Goal: Transaction & Acquisition: Purchase product/service

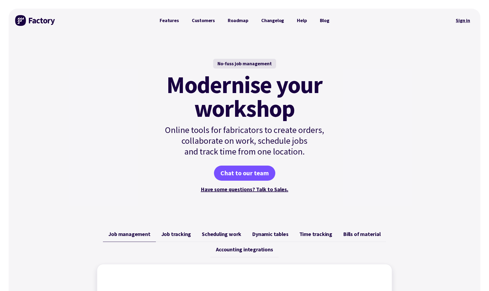
click at [463, 19] on link "Sign in" at bounding box center [463, 20] width 22 height 12
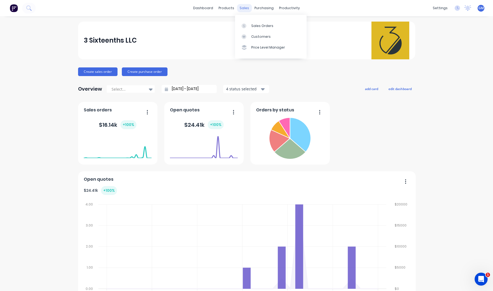
click at [245, 8] on div "sales" at bounding box center [244, 8] width 15 height 8
click at [257, 25] on div "Sales Orders" at bounding box center [262, 26] width 22 height 5
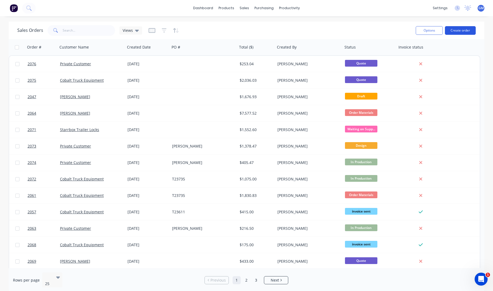
click at [461, 32] on button "Create order" at bounding box center [460, 30] width 31 height 9
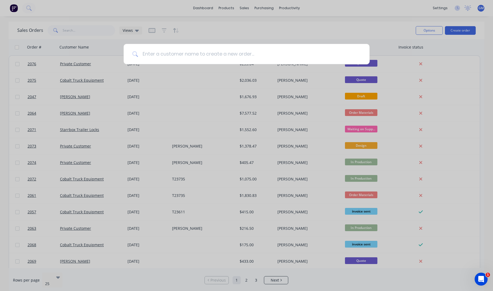
click at [284, 56] on input at bounding box center [249, 54] width 223 height 20
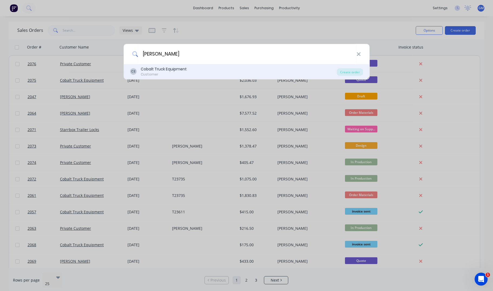
type input "[PERSON_NAME]"
click at [235, 67] on div "CE Cobalt Truck Equipment Customer" at bounding box center [233, 71] width 207 height 11
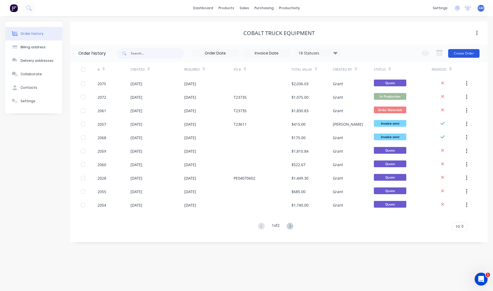
click at [475, 52] on button "Create Order" at bounding box center [463, 53] width 31 height 9
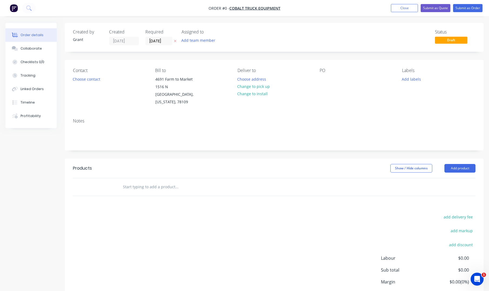
click at [146, 182] on input "text" at bounding box center [177, 187] width 108 height 11
click at [456, 164] on button "Add product" at bounding box center [459, 168] width 31 height 9
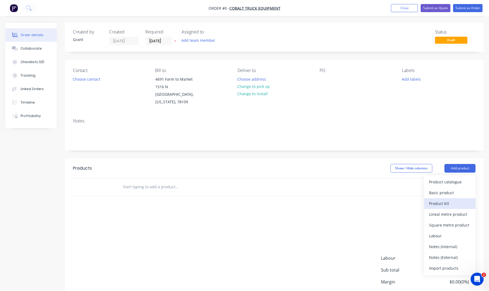
drag, startPoint x: 462, startPoint y: 186, endPoint x: 463, endPoint y: 193, distance: 7.3
click at [463, 193] on div "Product catalogue Basic product Product Kit Lineal metre product Square metre p…" at bounding box center [449, 226] width 51 height 100
click at [463, 200] on div "Product Kit" at bounding box center [450, 204] width 42 height 8
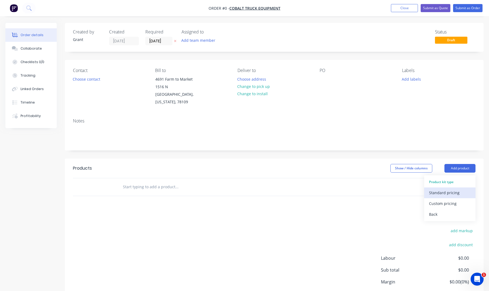
click at [456, 189] on div "Standard pricing" at bounding box center [450, 193] width 42 height 8
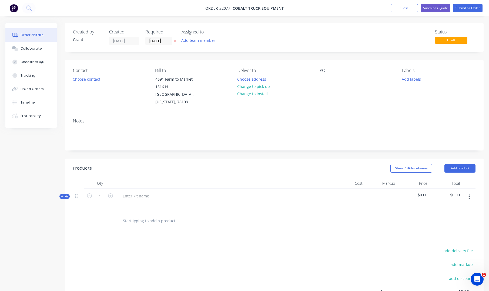
click at [142, 200] on div at bounding box center [224, 204] width 212 height 8
click at [141, 192] on div at bounding box center [135, 196] width 35 height 8
drag, startPoint x: 282, startPoint y: 223, endPoint x: 277, endPoint y: 223, distance: 4.7
click at [281, 223] on div "Products Show / Hide columns Add product Qty Cost Markup Price Total Kit 1 Bump…" at bounding box center [274, 259] width 419 height 201
click at [225, 200] on div at bounding box center [224, 204] width 212 height 8
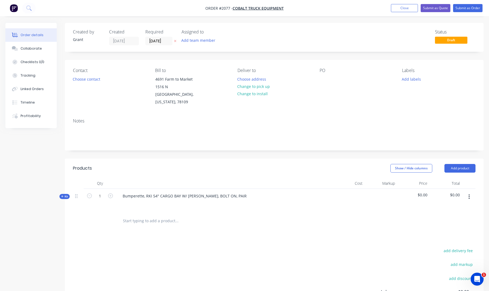
click at [0, 0] on lt-span at bounding box center [0, 0] width 0 height 0
click at [0, 0] on lt-div "Only disable until next visit Disable on this website" at bounding box center [0, 0] width 0 height 0
click at [228, 192] on div "Bumperette, RKI 54" CARGO BAY W/ [PERSON_NAME], BOLT ON, PAIR" at bounding box center [184, 196] width 133 height 8
click at [234, 192] on div "Bumperette, RKI 54" CARGO BAY W/ [PERSON_NAME], BOLT ON, PAIR" at bounding box center [184, 196] width 133 height 8
click at [291, 231] on div "Products Show / Hide columns Add product Qty Cost Markup Price Total Kit 1 Bump…" at bounding box center [274, 259] width 419 height 201
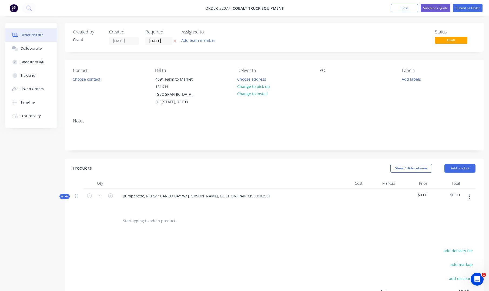
click at [65, 195] on span "Kit" at bounding box center [64, 197] width 7 height 4
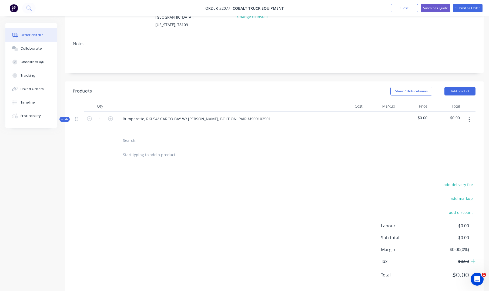
scroll to position [80, 0]
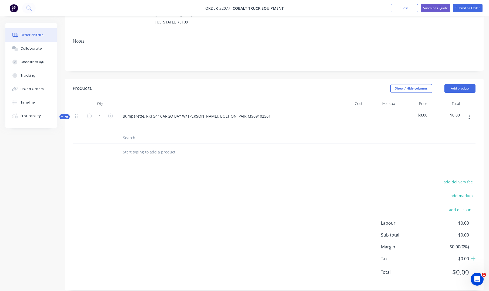
click at [132, 134] on input "text" at bounding box center [177, 138] width 108 height 11
click at [138, 112] on div "Bumperette, RKI 54" CARGO BAY W/ [PERSON_NAME], BOLT ON, PAIR MS09102501" at bounding box center [196, 116] width 157 height 8
click at [139, 133] on input "text" at bounding box center [177, 138] width 108 height 11
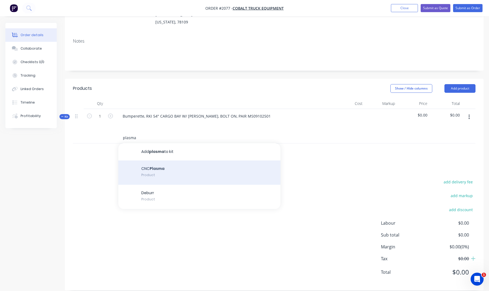
type input "plasma"
click at [178, 161] on div "CNC Plasma Product" at bounding box center [199, 173] width 162 height 24
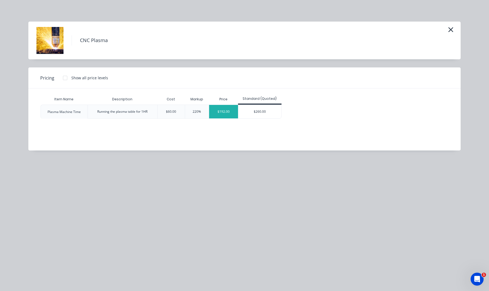
click at [230, 113] on div "$192.00" at bounding box center [223, 112] width 29 height 14
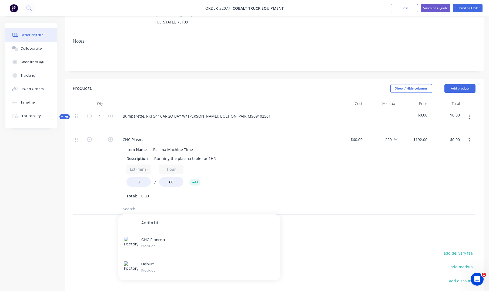
click at [134, 204] on input "text" at bounding box center [177, 209] width 108 height 11
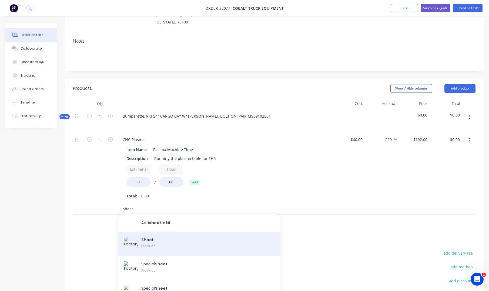
type input "sheet"
click at [168, 237] on div "Sheet Product" at bounding box center [199, 244] width 162 height 24
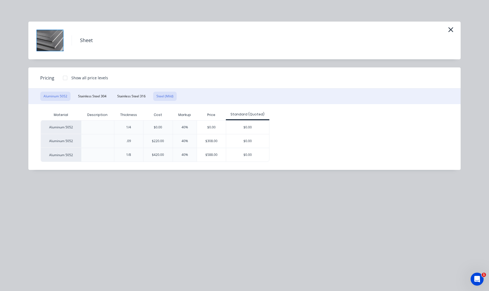
click at [164, 92] on button "Steel (Mild)" at bounding box center [165, 96] width 24 height 9
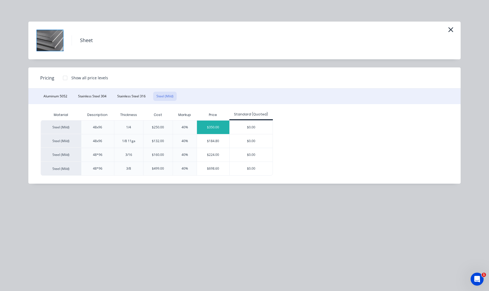
click at [213, 128] on div "$350.00" at bounding box center [213, 128] width 33 height 14
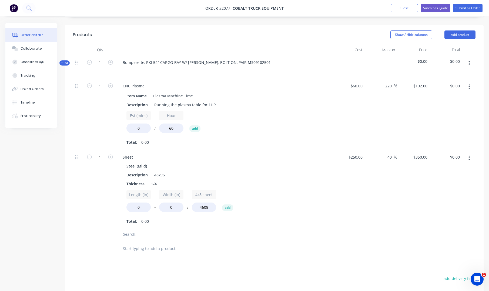
scroll to position [134, 0]
click at [142, 240] on div at bounding box center [213, 249] width 194 height 18
click at [145, 229] on input "text" at bounding box center [177, 234] width 108 height 11
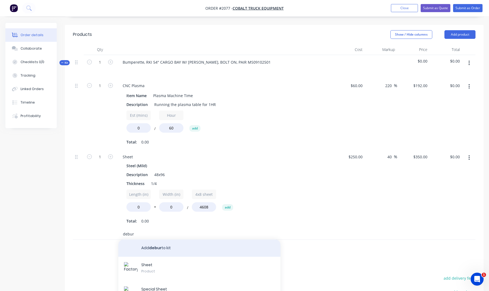
scroll to position [0, 0]
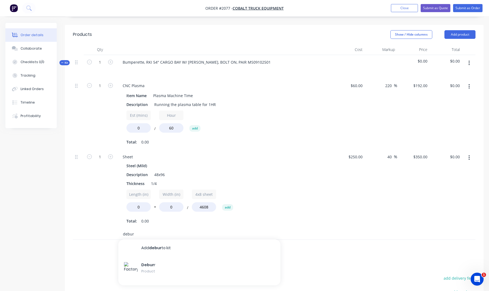
click at [161, 229] on input "debur" at bounding box center [177, 234] width 108 height 11
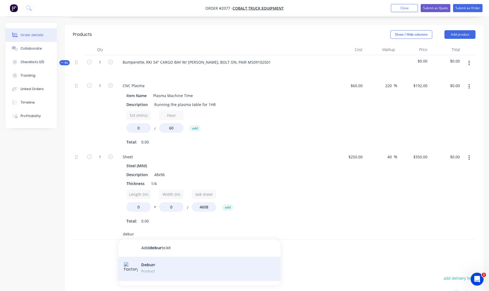
type input "debur"
click at [152, 267] on div "Debur r Product" at bounding box center [199, 269] width 162 height 24
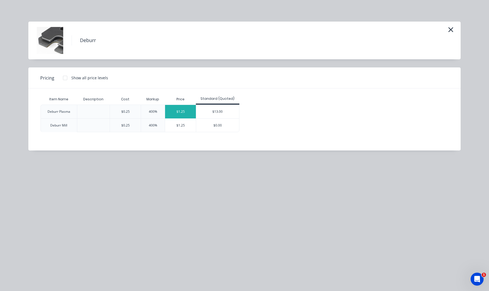
click at [185, 112] on div "$1.25" at bounding box center [180, 112] width 31 height 14
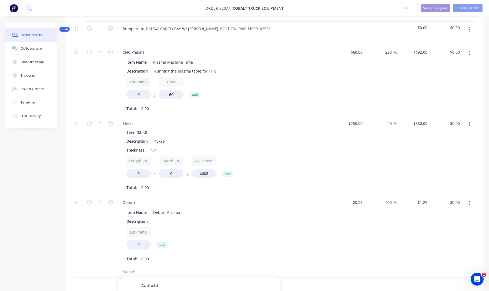
scroll to position [242, 0]
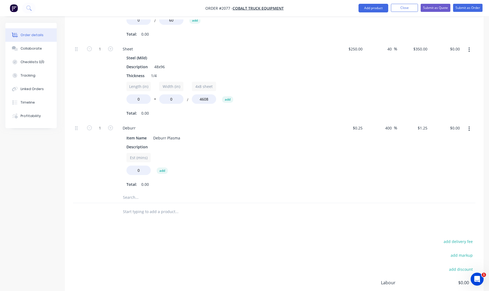
drag, startPoint x: 357, startPoint y: 232, endPoint x: 316, endPoint y: 220, distance: 42.2
click at [356, 238] on div "add delivery fee add markup add discount Labour $0.00 Sub total $0.00 Margin $0…" at bounding box center [274, 290] width 402 height 104
click at [146, 192] on input "text" at bounding box center [177, 197] width 108 height 11
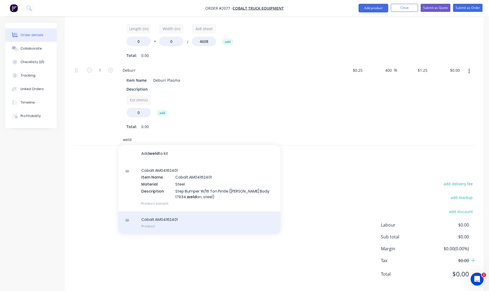
scroll to position [302, 0]
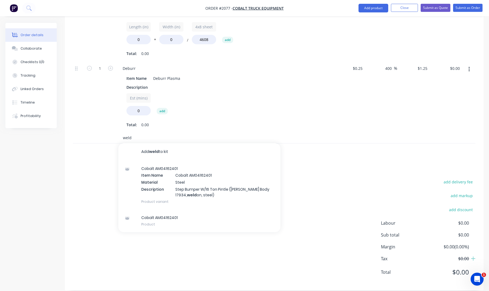
type input "weld"
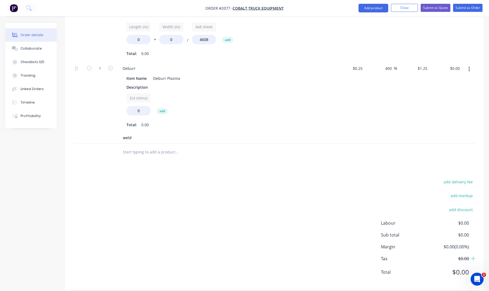
click at [312, 186] on div "add delivery fee add markup add discount Labour $0.00 Sub total $0.00 Margin $0…" at bounding box center [274, 231] width 402 height 104
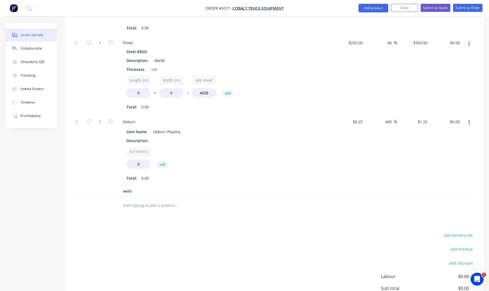
scroll to position [248, 0]
click at [156, 187] on input "weld" at bounding box center [177, 192] width 108 height 11
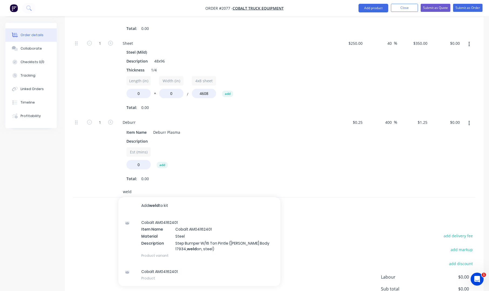
click at [156, 187] on input "weld" at bounding box center [177, 192] width 108 height 11
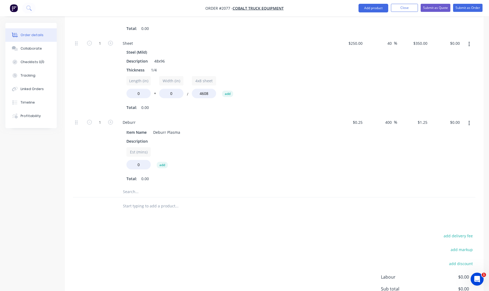
click at [100, 213] on div "Products Show / Hide columns Add product Qty Cost Markup Price Total Kit 1 Bump…" at bounding box center [274, 128] width 419 height 434
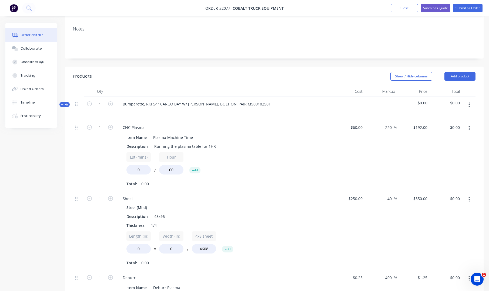
scroll to position [86, 0]
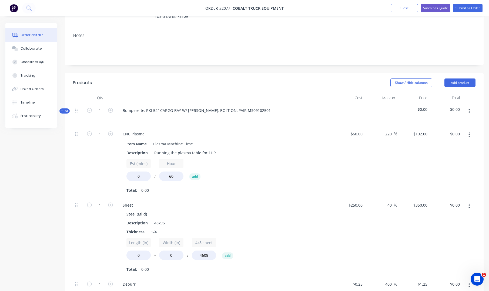
click at [472, 107] on button "button" at bounding box center [469, 112] width 13 height 10
click at [462, 133] on div "Add product to kit" at bounding box center [450, 137] width 42 height 8
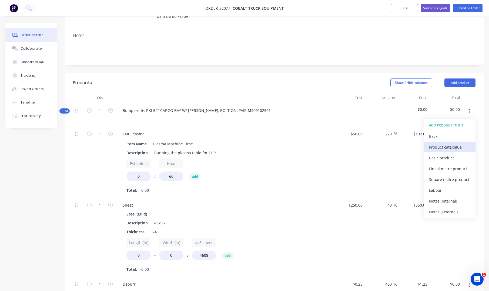
click at [443, 143] on div "Product catalogue" at bounding box center [450, 147] width 42 height 8
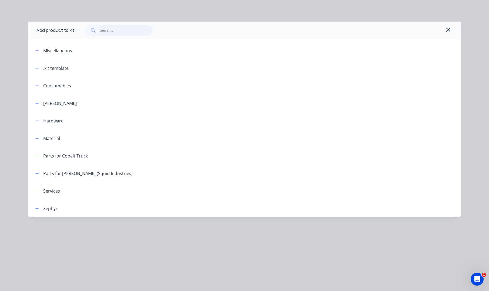
click at [112, 29] on input "text" at bounding box center [126, 30] width 53 height 11
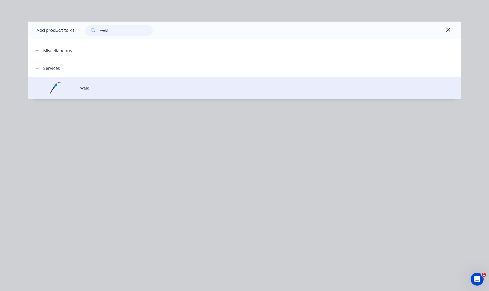
type input "weld"
click at [96, 92] on td "Weld" at bounding box center [270, 88] width 380 height 22
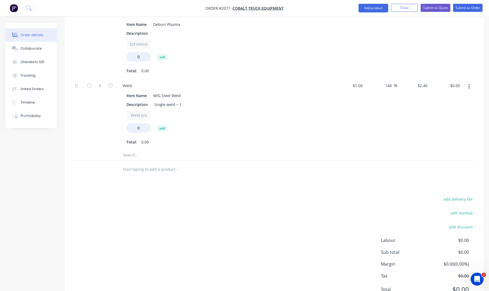
scroll to position [346, 0]
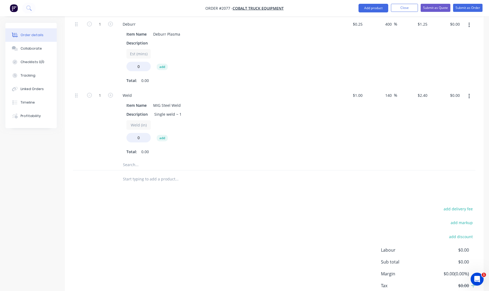
click at [142, 162] on input "text" at bounding box center [177, 165] width 108 height 11
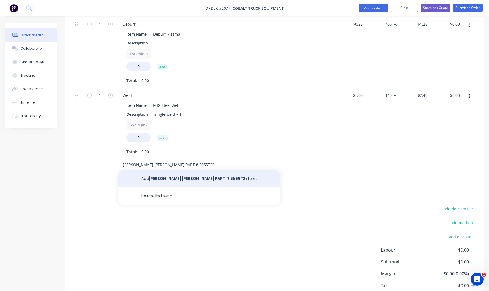
type input "[PERSON_NAME] [PERSON_NAME] PART # 6855T29"
click at [215, 170] on button "Add MCMASTER [PERSON_NAME] PART # 6855T29 to kit" at bounding box center [199, 178] width 162 height 17
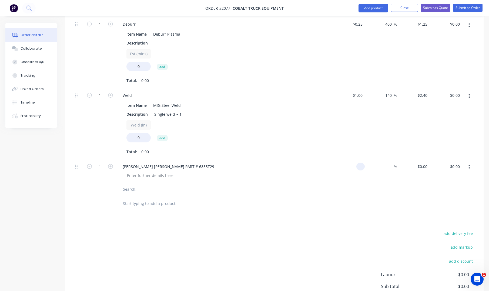
click at [357, 163] on div at bounding box center [360, 167] width 8 height 8
type input "$63.52"
click at [326, 251] on div "add delivery fee add markup add discount Labour $0.00 Sub total $0.00 Margin $0…" at bounding box center [274, 282] width 402 height 104
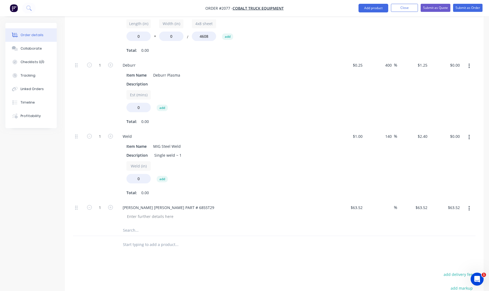
scroll to position [292, 0]
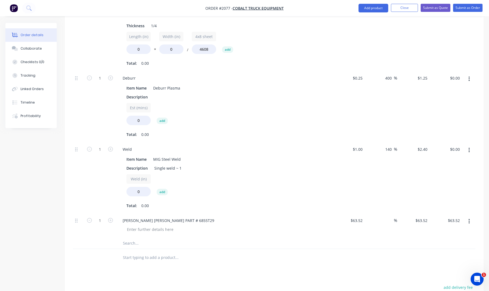
click at [217, 257] on div at bounding box center [213, 258] width 194 height 18
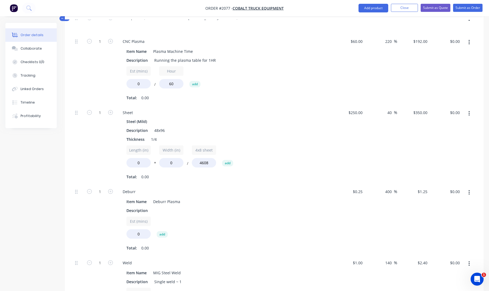
scroll to position [211, 0]
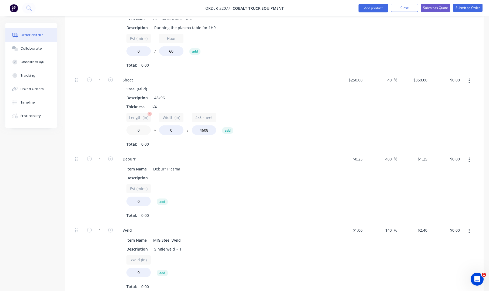
click at [142, 126] on input "0" at bounding box center [138, 130] width 24 height 9
drag, startPoint x: 143, startPoint y: 122, endPoint x: 125, endPoint y: 119, distance: 18.0
click at [125, 119] on div "Steel (Mild) Description 48x96 Thickness 1/4 Length (in) 0 * Width (in) 0 / 4x8…" at bounding box center [224, 116] width 212 height 63
type input "8.5"
drag, startPoint x: 173, startPoint y: 121, endPoint x: 160, endPoint y: 121, distance: 13.8
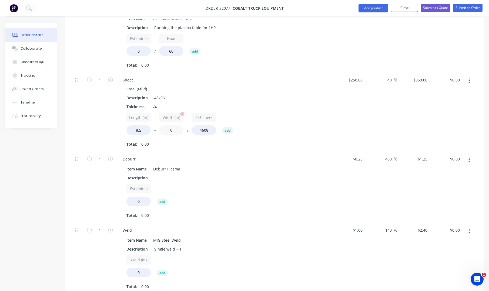
click at [160, 126] on input "0" at bounding box center [171, 130] width 24 height 9
drag, startPoint x: 175, startPoint y: 122, endPoint x: 170, endPoint y: 122, distance: 4.1
click at [170, 126] on input "21" at bounding box center [171, 130] width 24 height 9
type input "24"
type input "$15.51"
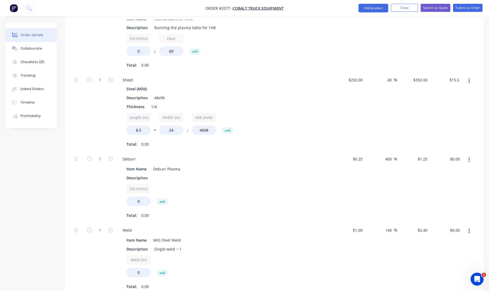
click at [170, 140] on div "Total: 0.00" at bounding box center [224, 144] width 196 height 8
drag, startPoint x: 175, startPoint y: 121, endPoint x: 157, endPoint y: 123, distance: 17.9
click at [157, 123] on div "Length (in) 8.5 * Width (in) 24 / 4x8 sheet 4608 add" at bounding box center [224, 125] width 196 height 24
type input "48"
type input "$30.98"
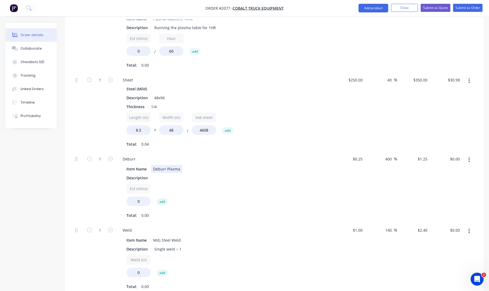
click at [240, 165] on div "Item Name Deburr Plasma" at bounding box center [223, 169] width 198 height 8
click at [109, 78] on icon "button" at bounding box center [110, 80] width 5 height 5
type input "2"
type input "$61.95"
click at [100, 102] on div "2" at bounding box center [100, 112] width 32 height 79
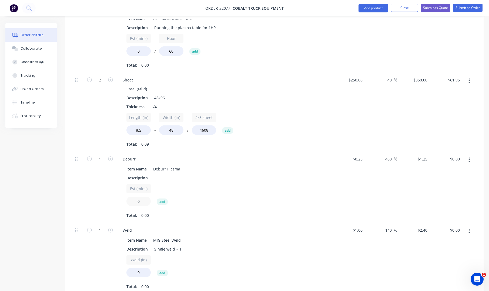
drag, startPoint x: 141, startPoint y: 195, endPoint x: 123, endPoint y: 195, distance: 17.6
click at [123, 195] on div "Item Name Deburr Plasma Description Est (mins) 0 add Total: 0.00" at bounding box center [224, 192] width 212 height 56
type input "15"
type input "$18.75"
drag, startPoint x: 113, startPoint y: 170, endPoint x: 118, endPoint y: 156, distance: 14.9
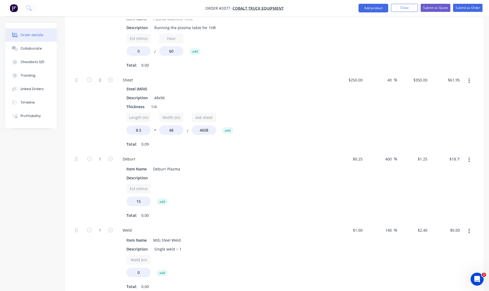
click at [113, 169] on div "1" at bounding box center [100, 187] width 32 height 71
click at [110, 157] on icon "button" at bounding box center [110, 159] width 5 height 5
type input "2"
type input "$37.50"
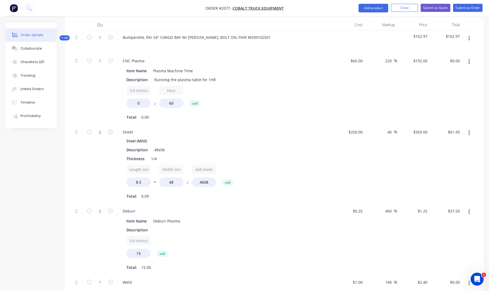
scroll to position [130, 0]
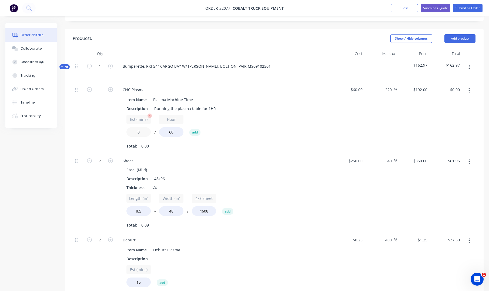
drag, startPoint x: 145, startPoint y: 127, endPoint x: 128, endPoint y: 121, distance: 18.5
click at [118, 120] on div "CNC Plasma Item Name Plasma Machine Time Description Running the plasma table f…" at bounding box center [224, 118] width 216 height 71
type input "30"
type input "$96.00"
click at [279, 129] on div "Est (mins) 30 / Hour 60 add" at bounding box center [224, 127] width 196 height 24
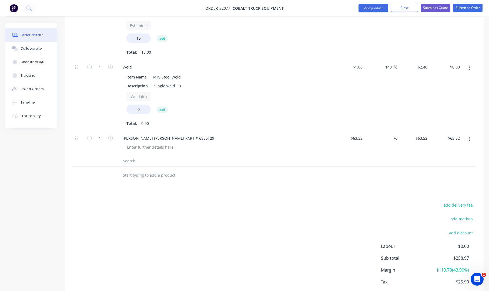
scroll to position [398, 0]
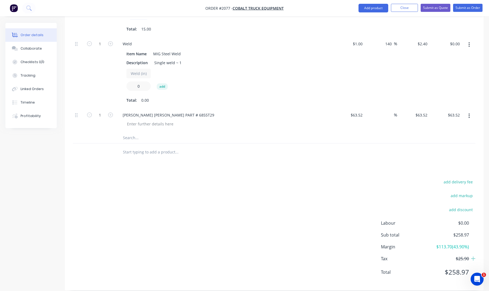
drag, startPoint x: 145, startPoint y: 78, endPoint x: 140, endPoint y: 78, distance: 5.1
click at [137, 82] on input "0" at bounding box center [138, 86] width 24 height 9
type input "36"
type input "$86.40"
click at [213, 195] on div "add delivery fee add markup add discount Labour $0.00 Sub total $258.97 Margin …" at bounding box center [274, 231] width 402 height 104
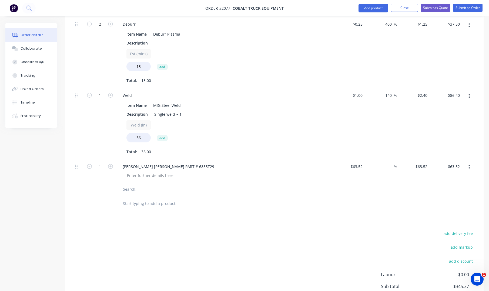
scroll to position [344, 0]
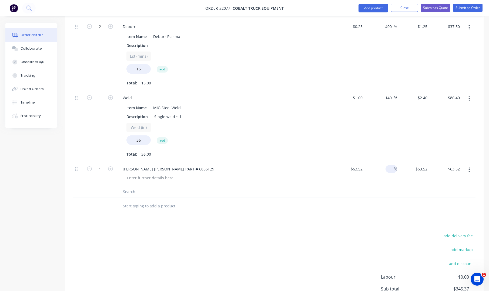
click at [388, 165] on input at bounding box center [391, 169] width 6 height 8
type input "30"
type input "$82.576"
type input "$82.58"
click at [383, 216] on div "Products Show / Hide columns Add product Qty Cost Markup Price Total Kit 1 Bump…" at bounding box center [274, 80] width 419 height 530
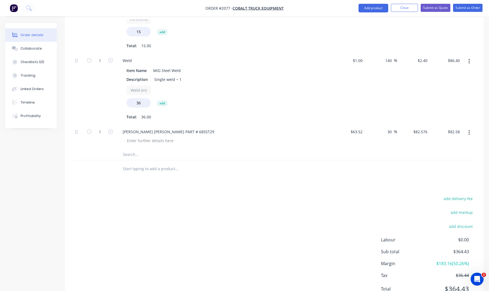
scroll to position [398, 0]
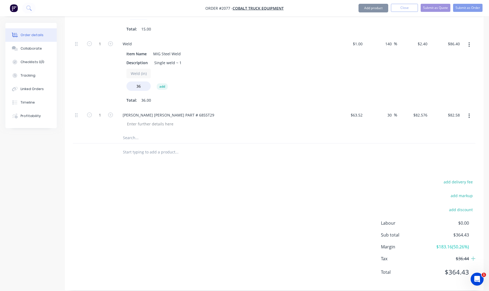
click at [311, 218] on div "add delivery fee add markup add discount Labour $0.00 Sub total $364.43 Margin …" at bounding box center [274, 231] width 402 height 104
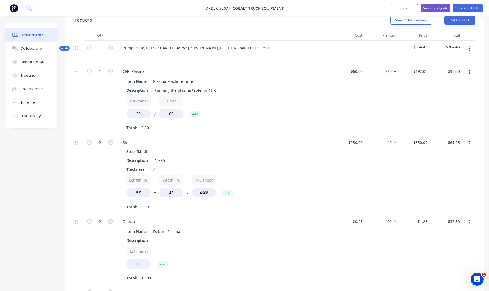
scroll to position [135, 0]
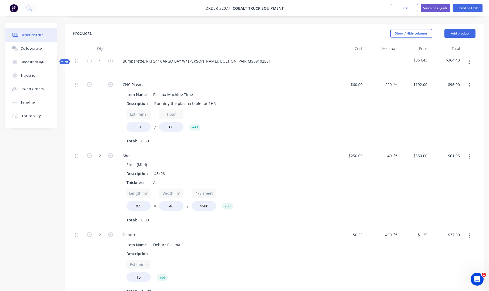
click at [317, 152] on div "Sheet" at bounding box center [224, 156] width 212 height 8
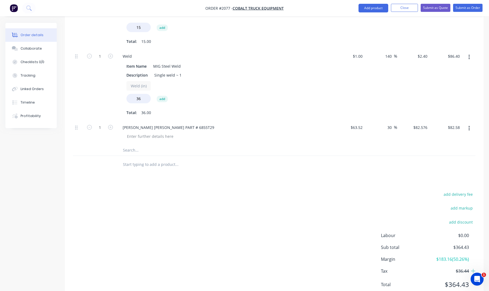
scroll to position [398, 0]
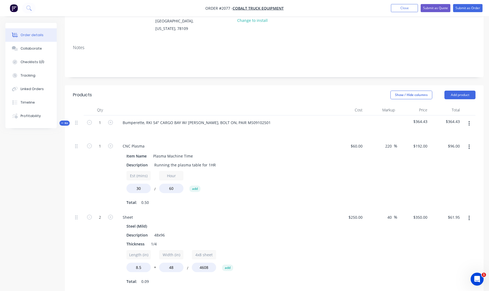
click at [63, 122] on icon "button" at bounding box center [62, 123] width 2 height 3
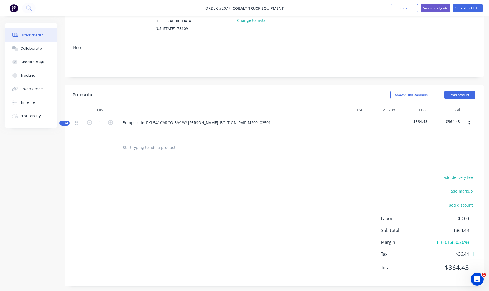
scroll to position [69, 0]
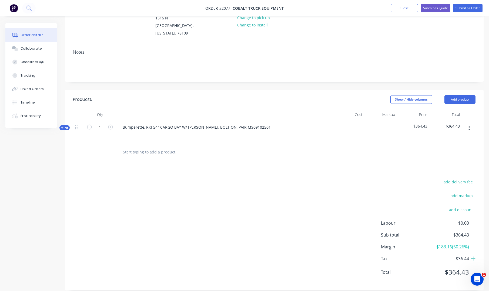
click at [239, 189] on div "add delivery fee add markup add discount Labour $0.00 Sub total $364.43 Margin …" at bounding box center [274, 231] width 402 height 104
click at [65, 126] on span "Kit" at bounding box center [64, 128] width 7 height 4
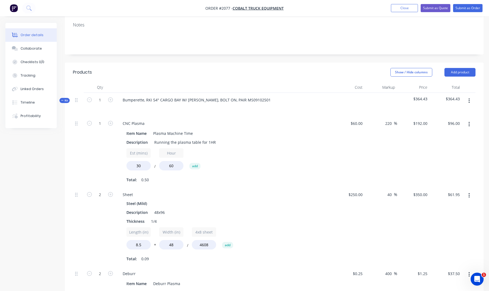
scroll to position [177, 0]
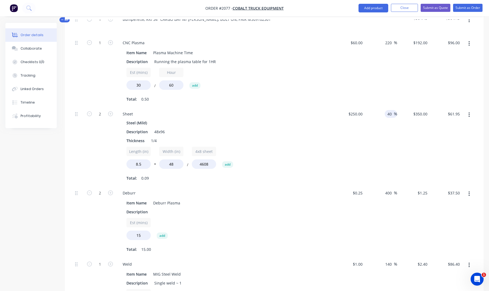
click at [390, 110] on input "40" at bounding box center [390, 114] width 7 height 8
type input "50"
type input "$375.00"
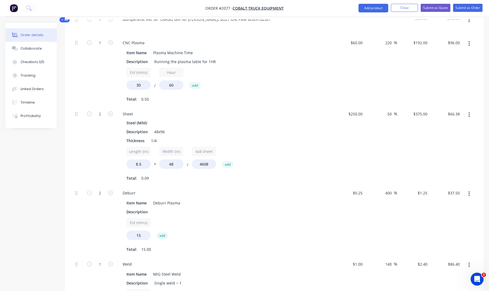
type input "$66.38"
click at [350, 145] on div "$250.00 $250.00" at bounding box center [348, 146] width 32 height 79
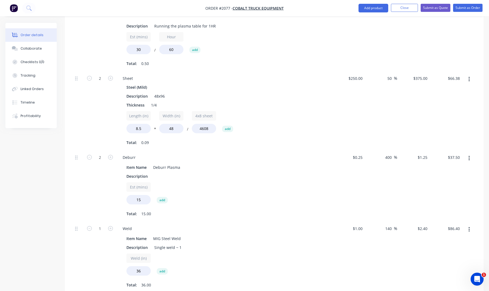
scroll to position [231, 0]
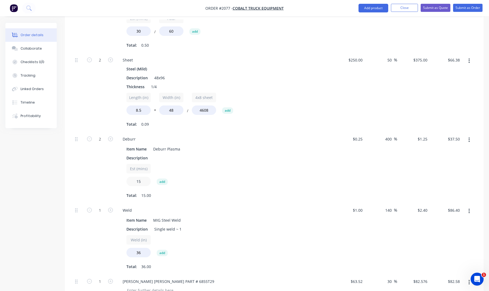
drag, startPoint x: 142, startPoint y: 174, endPoint x: 130, endPoint y: 175, distance: 12.7
click at [130, 177] on input "15" at bounding box center [138, 181] width 24 height 9
type input "20"
type input "$50.00"
click at [291, 154] on div "Description" at bounding box center [223, 158] width 198 height 8
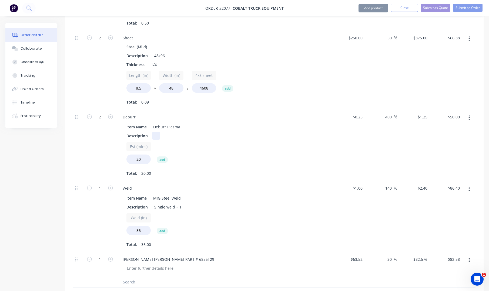
scroll to position [285, 0]
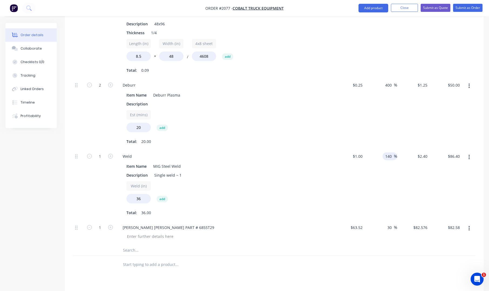
click at [388, 153] on input "140" at bounding box center [389, 157] width 9 height 8
type input "200"
type input "$3.00"
type input "$108.00"
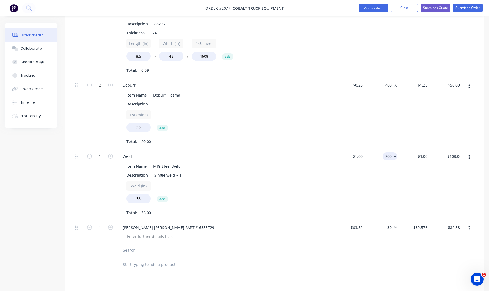
drag, startPoint x: 409, startPoint y: 174, endPoint x: 406, endPoint y: 172, distance: 4.1
click at [408, 174] on div "$3.00 $2.40" at bounding box center [413, 184] width 32 height 71
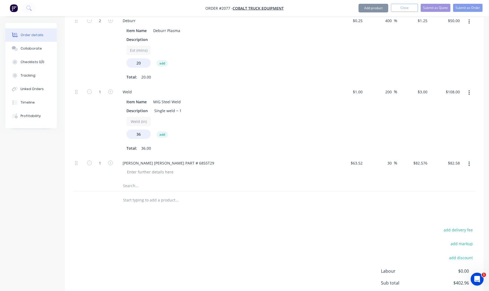
scroll to position [398, 0]
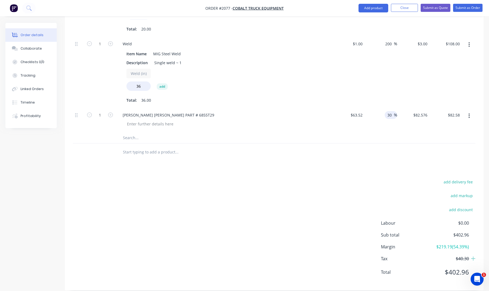
click at [392, 111] on input "30" at bounding box center [390, 115] width 7 height 8
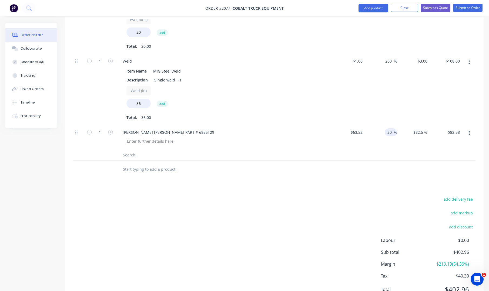
scroll to position [371, 0]
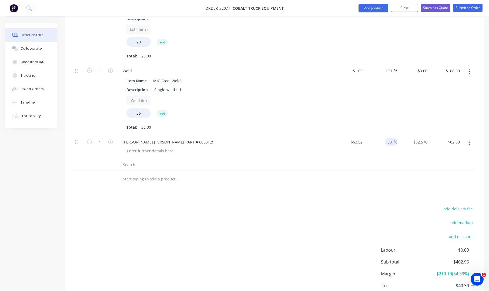
click at [397, 106] on div "200 200 %" at bounding box center [381, 99] width 32 height 71
click at [390, 138] on input "30" at bounding box center [390, 142] width 7 height 8
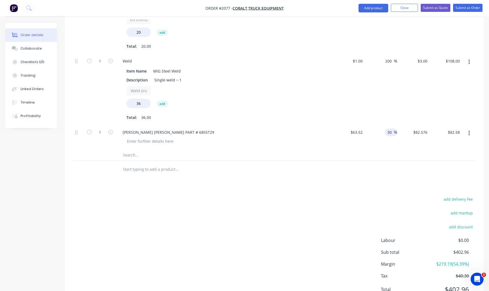
scroll to position [398, 0]
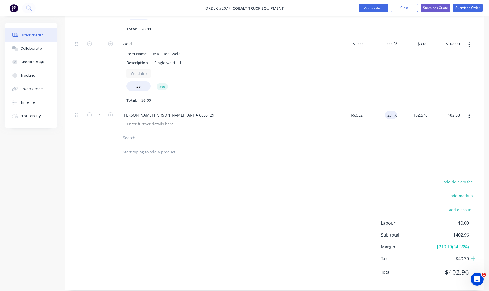
type input "29"
type input "$81.9408"
type input "$81.94"
click at [401, 165] on div "Products Show / Hide columns Add product Qty Cost Markup Price Total Kit 1 Bump…" at bounding box center [274, 26] width 419 height 530
click at [392, 111] on input "29" at bounding box center [390, 115] width 7 height 8
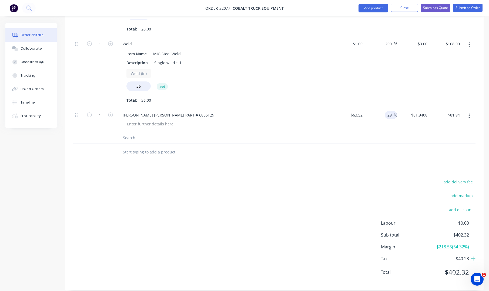
click at [392, 111] on input "29" at bounding box center [390, 115] width 7 height 8
type input "27"
type input "$80.6704"
type input "$80.67"
click at [374, 144] on div at bounding box center [274, 153] width 402 height 18
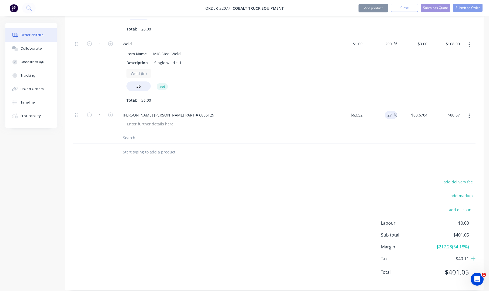
click at [390, 111] on input "27" at bounding box center [390, 115] width 7 height 8
type input "25"
type input "$79.40"
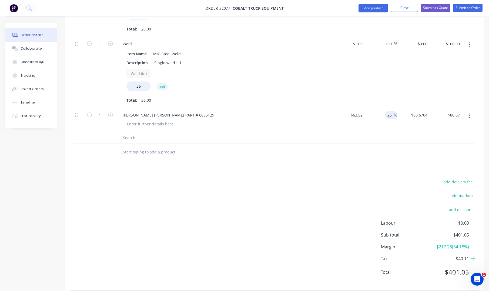
type input "$79.40"
click at [350, 144] on div at bounding box center [274, 153] width 402 height 18
click at [389, 111] on input "25" at bounding box center [390, 115] width 7 height 8
type input "26"
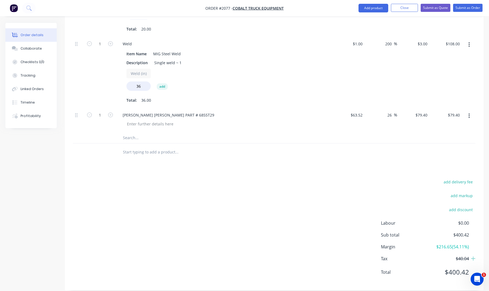
type input "$80.0352"
type input "$80.04"
click at [397, 133] on div at bounding box center [274, 138] width 402 height 11
click at [397, 108] on div "$80.0352 $80.0352" at bounding box center [413, 120] width 32 height 25
click at [390, 111] on input "26" at bounding box center [390, 115] width 7 height 8
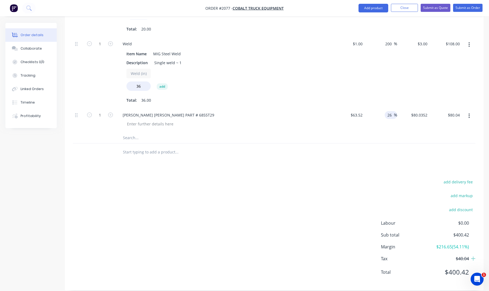
click at [390, 111] on input "26" at bounding box center [390, 115] width 7 height 8
type input "25.5"
type input "$79.7176"
type input "$79.72"
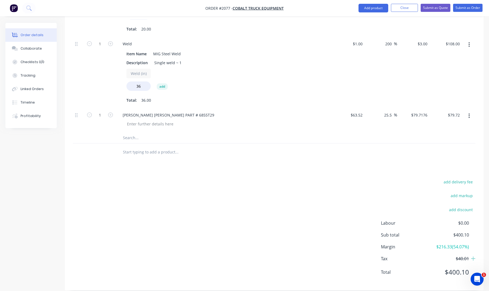
click at [398, 124] on div "$79.7176 $79.7176" at bounding box center [413, 120] width 32 height 25
click at [394, 112] on span "%" at bounding box center [395, 115] width 3 height 6
type input "25.45"
type input "$79.6858"
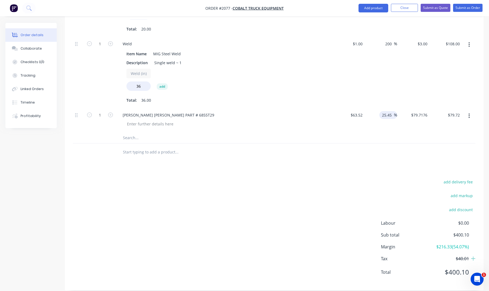
type input "$79.69"
click at [395, 163] on div "Products Show / Hide columns Add product Qty Cost Markup Price Total Kit 1 Bump…" at bounding box center [274, 26] width 419 height 530
click at [389, 111] on input "25.45" at bounding box center [387, 115] width 12 height 8
click at [392, 111] on input "25.45" at bounding box center [387, 115] width 12 height 8
type input "25.42"
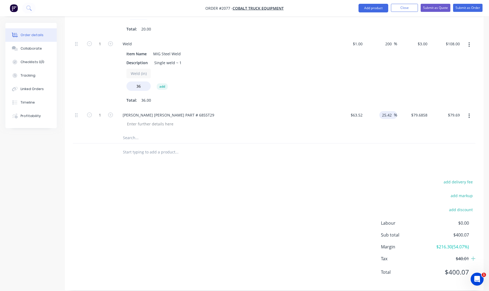
type input "$79.6668"
type input "$79.67"
click at [378, 121] on div "25.42 25.42 %" at bounding box center [381, 120] width 32 height 25
click at [391, 111] on input "25.42" at bounding box center [387, 115] width 12 height 8
type input "25.4"
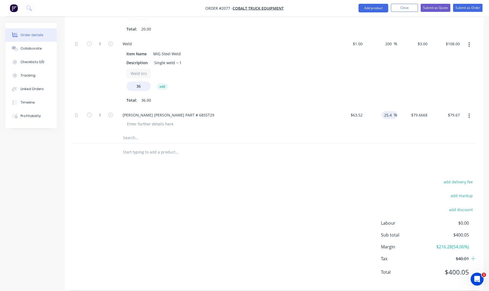
type input "$79.6541"
type input "$79.65"
click at [405, 133] on div at bounding box center [274, 138] width 402 height 11
click at [393, 111] on div "25.4 25.4" at bounding box center [389, 115] width 10 height 8
type input "25.39"
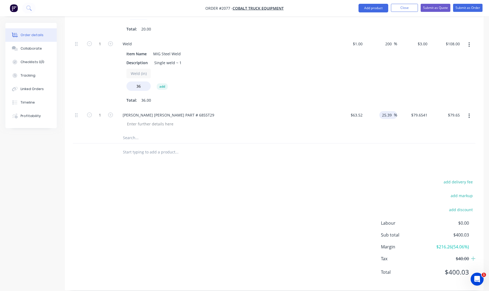
type input "$79.6477"
click at [385, 133] on div at bounding box center [274, 138] width 402 height 11
click at [389, 133] on div at bounding box center [274, 138] width 402 height 11
click at [394, 112] on span "%" at bounding box center [395, 115] width 3 height 6
click at [384, 133] on div at bounding box center [274, 138] width 402 height 11
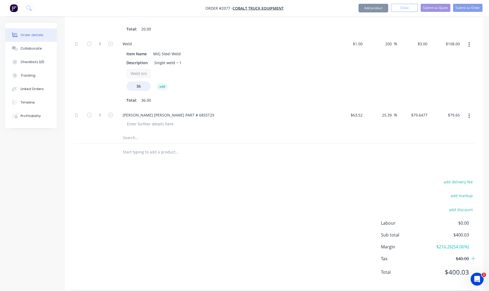
click at [397, 108] on div "$79.6477 $79.6477" at bounding box center [413, 120] width 32 height 25
click at [393, 111] on input "25.39" at bounding box center [387, 115] width 12 height 8
type input "25.38"
type input "$79.6414"
type input "$79.64"
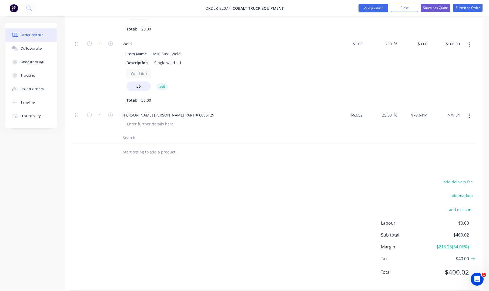
drag, startPoint x: 346, startPoint y: 122, endPoint x: 341, endPoint y: 122, distance: 4.9
click at [345, 122] on div "$63.52 $63.52" at bounding box center [348, 120] width 32 height 25
click at [391, 111] on input "25.38" at bounding box center [387, 115] width 12 height 8
type input "25.37"
type input "$79.635"
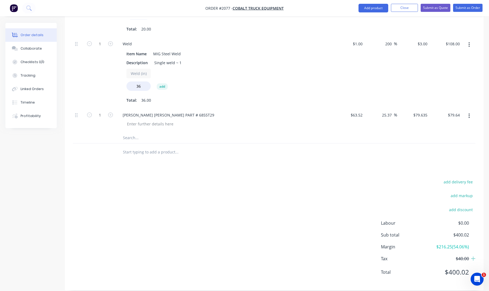
click at [392, 120] on div "25.37 25.37 %" at bounding box center [381, 120] width 32 height 25
click at [392, 111] on input "25.37" at bounding box center [387, 115] width 12 height 8
type input "25.35"
type input "$79.6223"
type input "$79.62"
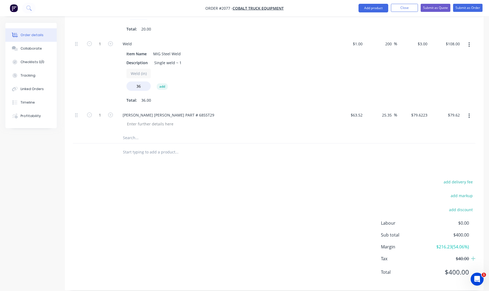
click at [359, 113] on div "$63.52 $63.52" at bounding box center [348, 120] width 32 height 25
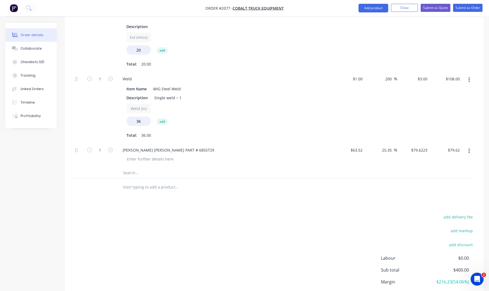
scroll to position [290, 0]
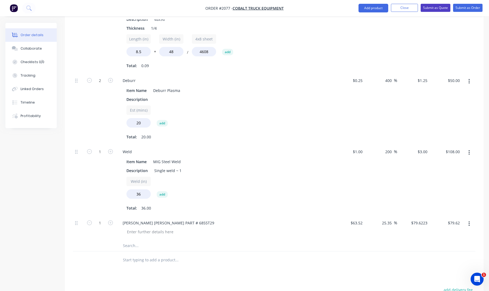
click at [442, 6] on button "Submit as Quote" at bounding box center [436, 8] width 30 height 8
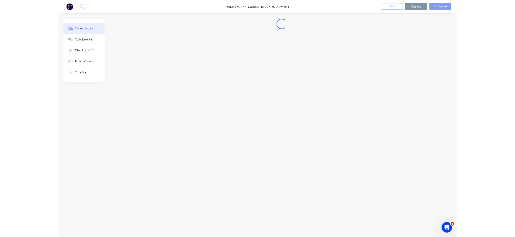
scroll to position [0, 0]
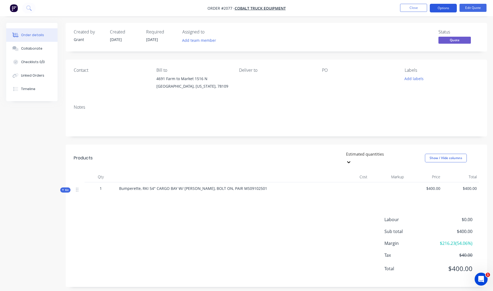
click at [452, 7] on button "Options" at bounding box center [443, 8] width 27 height 9
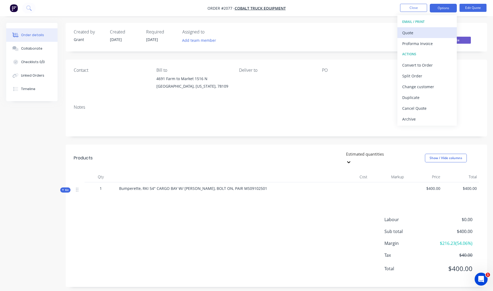
click at [431, 34] on div "Quote" at bounding box center [427, 33] width 50 height 8
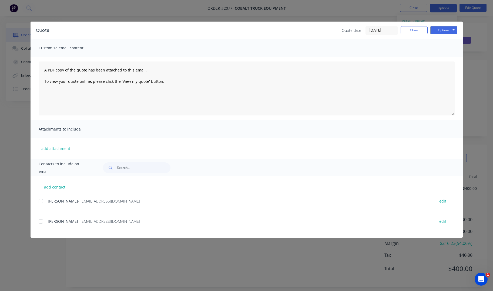
click at [443, 24] on div "Quote Quote date [DATE] Close Options Preview Print Email" at bounding box center [247, 31] width 432 height 18
click at [448, 28] on button "Options" at bounding box center [443, 30] width 27 height 8
click at [447, 52] on button "Print" at bounding box center [447, 48] width 35 height 9
click at [413, 31] on button "Close" at bounding box center [414, 30] width 27 height 8
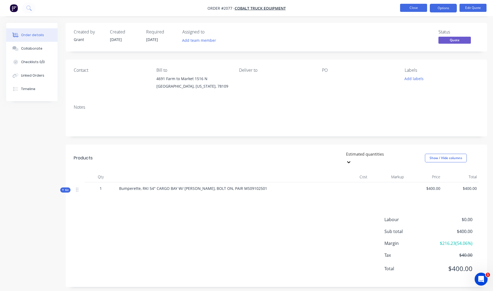
click at [418, 11] on button "Close" at bounding box center [413, 8] width 27 height 8
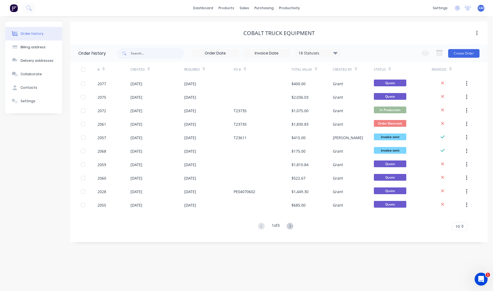
click at [324, 266] on div "Order history Billing address Delivery addresses Collaborate Contacts Settings …" at bounding box center [246, 153] width 493 height 275
